Goal: Information Seeking & Learning: Learn about a topic

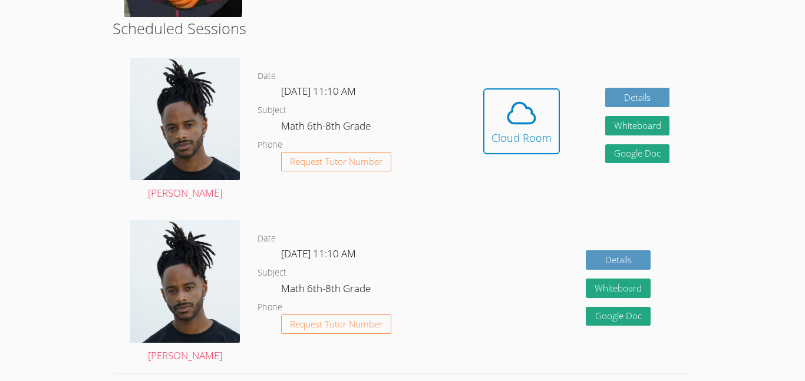
scroll to position [329, 0]
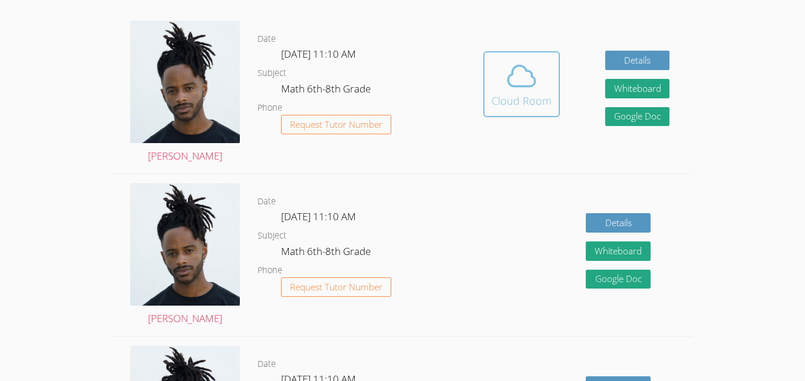
click at [497, 77] on span at bounding box center [522, 76] width 60 height 33
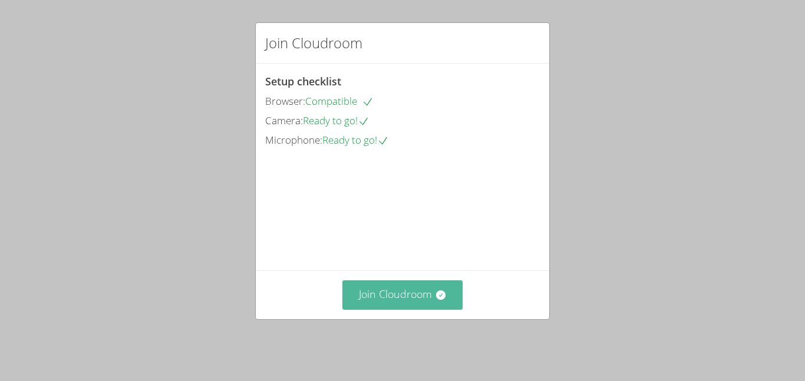
click at [423, 295] on button "Join Cloudroom" at bounding box center [403, 295] width 121 height 29
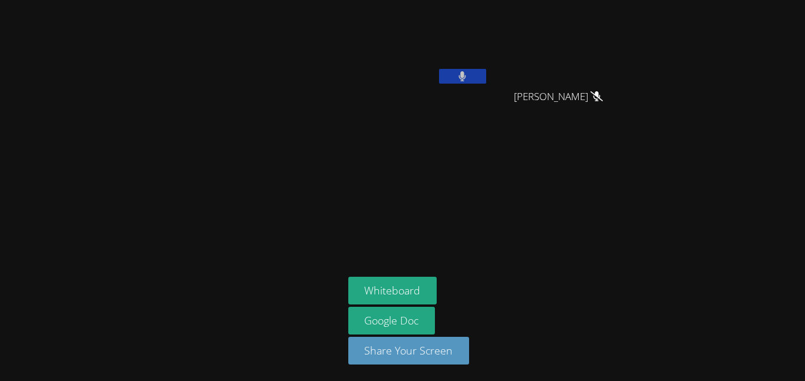
click at [472, 81] on button at bounding box center [462, 76] width 47 height 15
click at [469, 81] on button at bounding box center [462, 76] width 47 height 15
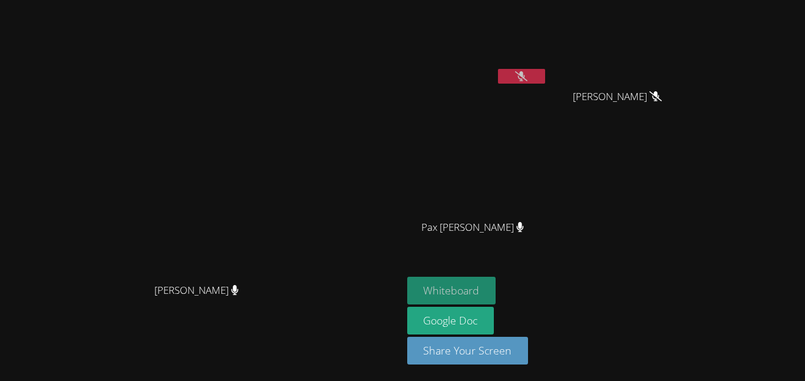
click at [496, 280] on button "Whiteboard" at bounding box center [451, 291] width 89 height 28
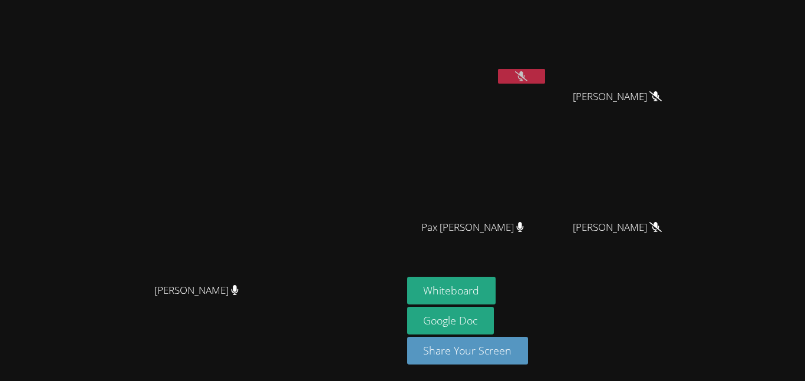
click at [528, 80] on icon at bounding box center [521, 76] width 12 height 10
click at [525, 80] on icon at bounding box center [521, 76] width 7 height 10
click at [545, 81] on button at bounding box center [521, 76] width 47 height 15
click at [545, 79] on button at bounding box center [521, 76] width 47 height 15
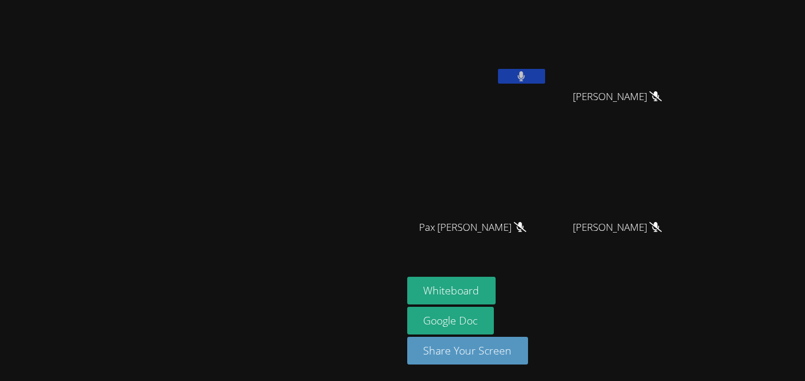
click at [525, 80] on icon at bounding box center [521, 76] width 7 height 10
click at [528, 80] on icon at bounding box center [521, 76] width 12 height 10
click at [525, 80] on icon at bounding box center [521, 76] width 7 height 10
click at [528, 73] on icon at bounding box center [521, 76] width 12 height 10
click at [545, 73] on button at bounding box center [521, 76] width 47 height 15
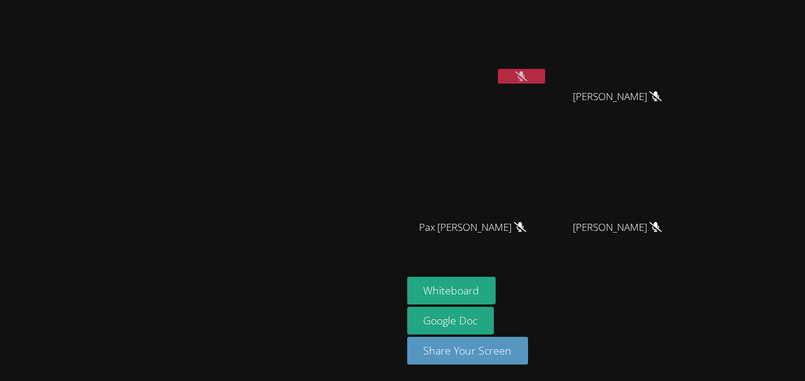
click at [528, 73] on icon at bounding box center [521, 76] width 12 height 10
click at [545, 73] on button at bounding box center [521, 76] width 47 height 15
click at [528, 73] on icon at bounding box center [521, 76] width 12 height 10
click at [545, 73] on button at bounding box center [521, 76] width 47 height 15
click at [528, 80] on icon at bounding box center [521, 76] width 12 height 10
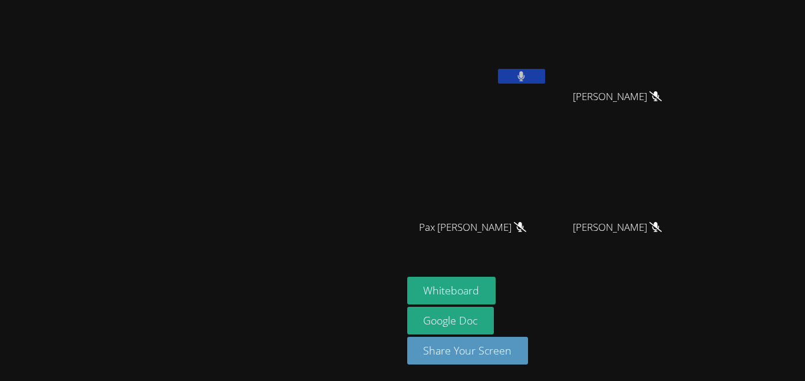
click at [545, 80] on button at bounding box center [521, 76] width 47 height 15
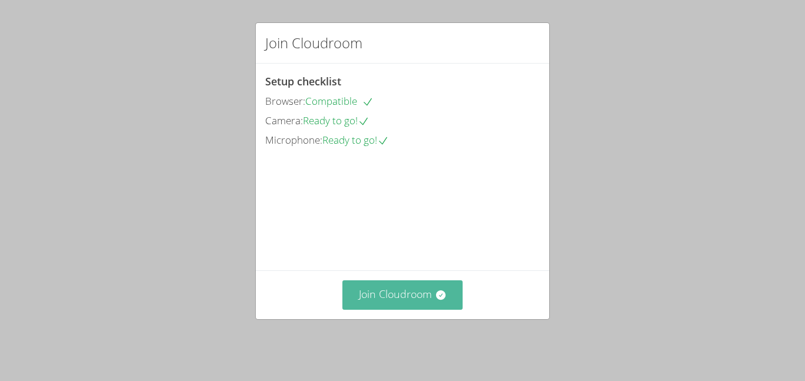
click at [448, 300] on button "Join Cloudroom" at bounding box center [403, 295] width 121 height 29
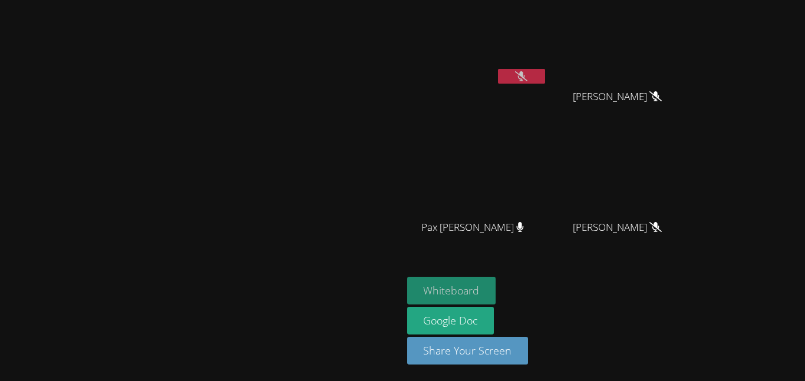
click at [496, 300] on button "Whiteboard" at bounding box center [451, 291] width 89 height 28
click at [113, 168] on video at bounding box center [201, 167] width 177 height 221
click at [41, 325] on div at bounding box center [201, 301] width 393 height 47
click at [70, 325] on div at bounding box center [201, 301] width 393 height 47
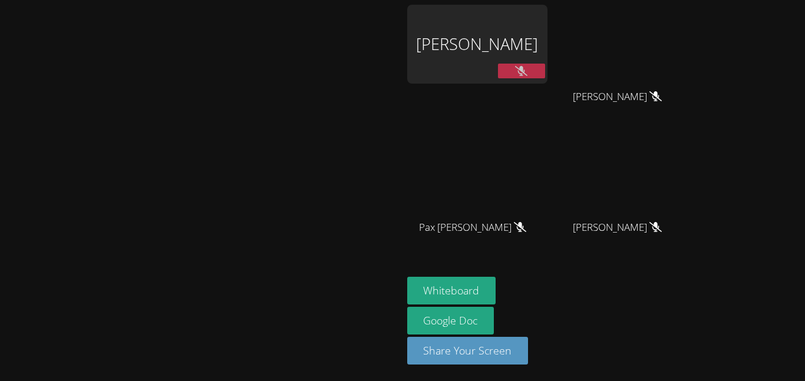
click at [194, 207] on video at bounding box center [201, 167] width 177 height 221
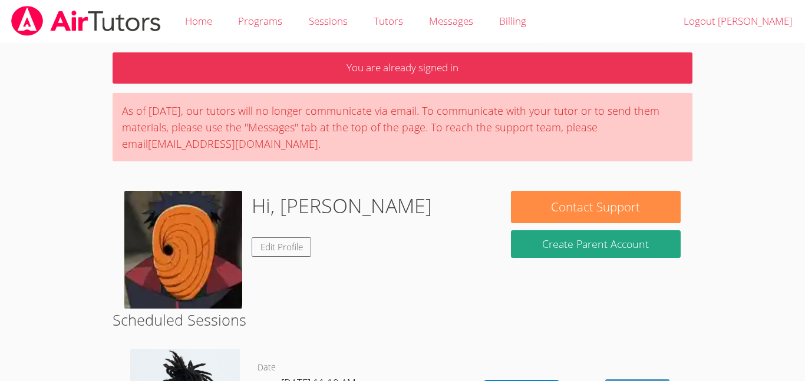
click at [331, 220] on div "Hi, Josue Edit Profile" at bounding box center [305, 250] width 363 height 118
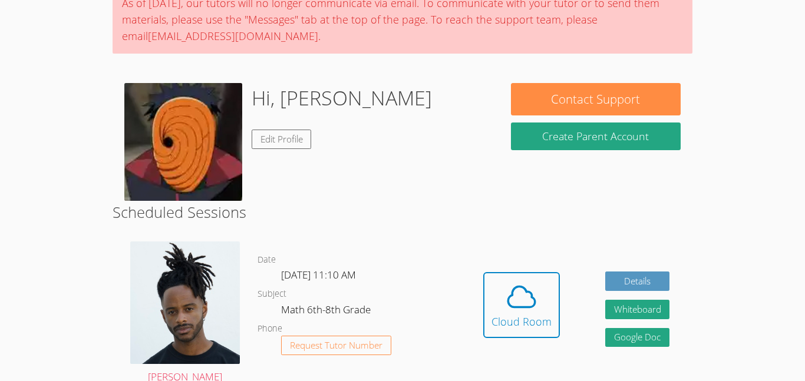
scroll to position [108, 0]
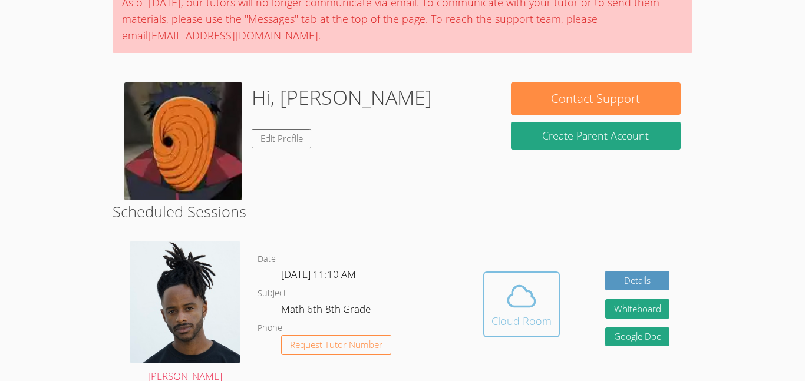
click at [513, 320] on div "Cloud Room" at bounding box center [522, 321] width 60 height 17
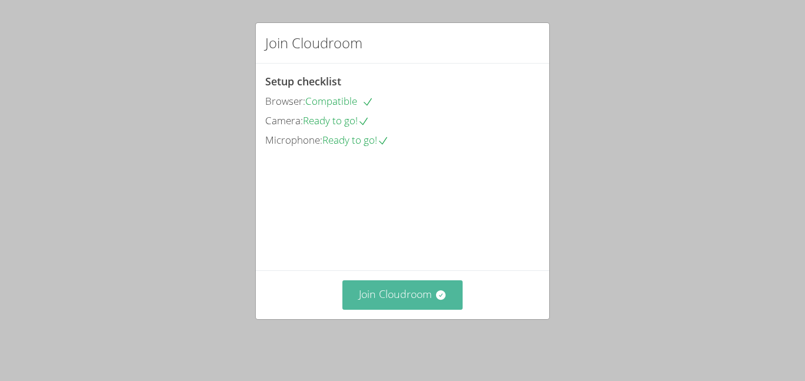
click at [401, 310] on button "Join Cloudroom" at bounding box center [403, 295] width 121 height 29
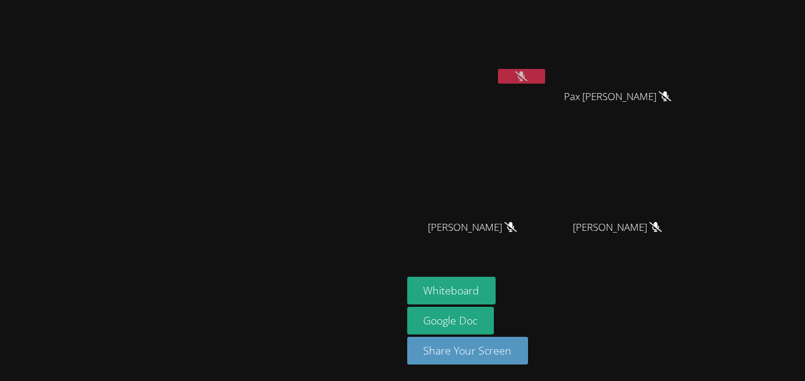
click at [113, 277] on video at bounding box center [201, 167] width 177 height 221
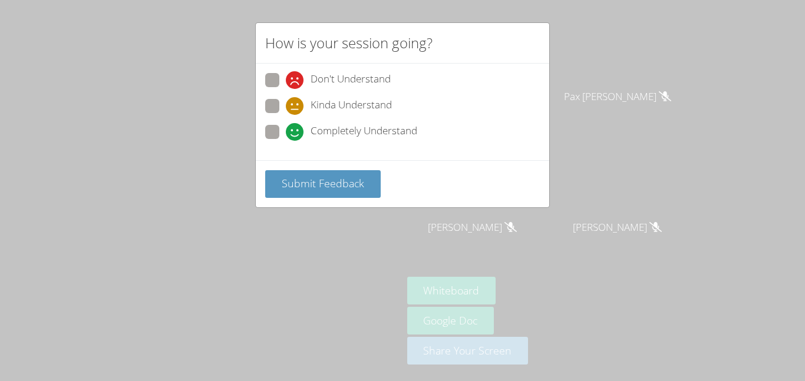
click at [347, 103] on span "Kinda Understand" at bounding box center [351, 106] width 81 height 18
click at [296, 103] on input "Kinda Understand" at bounding box center [291, 104] width 10 height 10
radio input "true"
click at [328, 196] on button "Submit Feedback" at bounding box center [323, 184] width 116 height 28
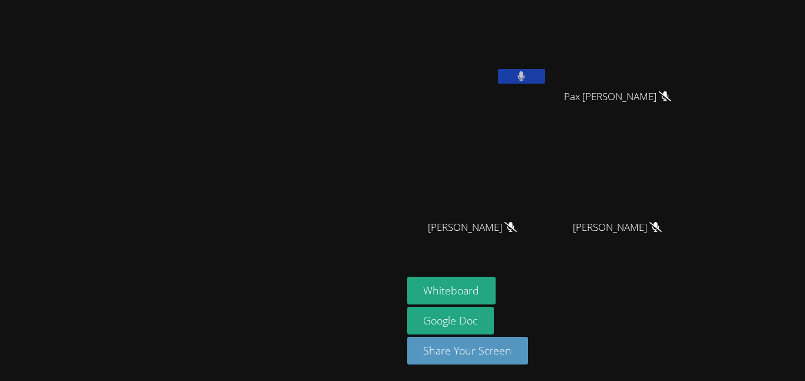
click at [548, 66] on video at bounding box center [477, 44] width 140 height 79
click at [545, 78] on button at bounding box center [521, 76] width 47 height 15
click at [528, 77] on icon at bounding box center [521, 76] width 12 height 10
click at [525, 77] on icon at bounding box center [521, 76] width 7 height 10
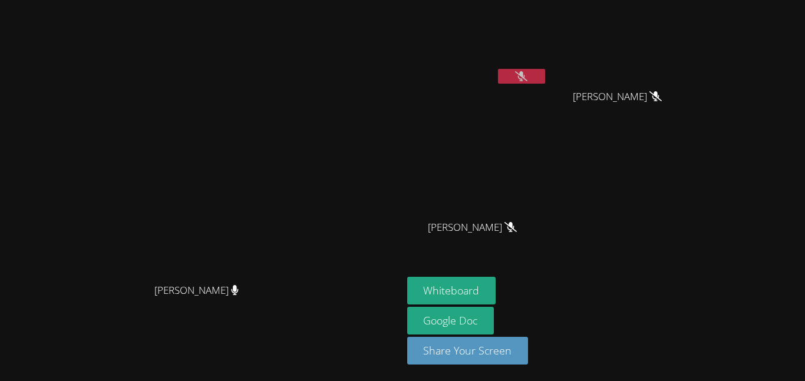
click at [289, 57] on video at bounding box center [201, 167] width 177 height 221
